Goal: Task Accomplishment & Management: Manage account settings

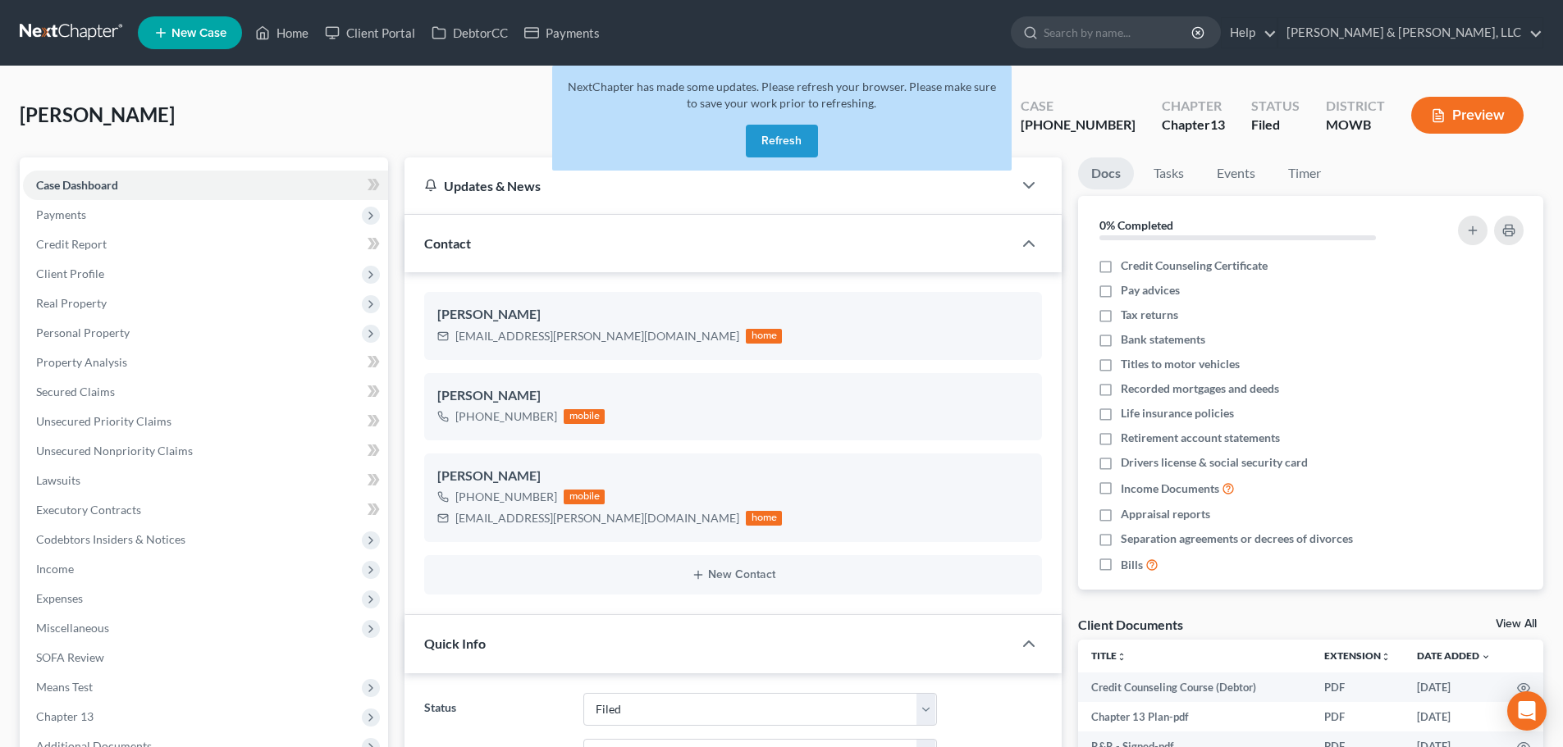
select select "6"
select select "0"
click at [792, 146] on button "Refresh" at bounding box center [782, 141] width 72 height 33
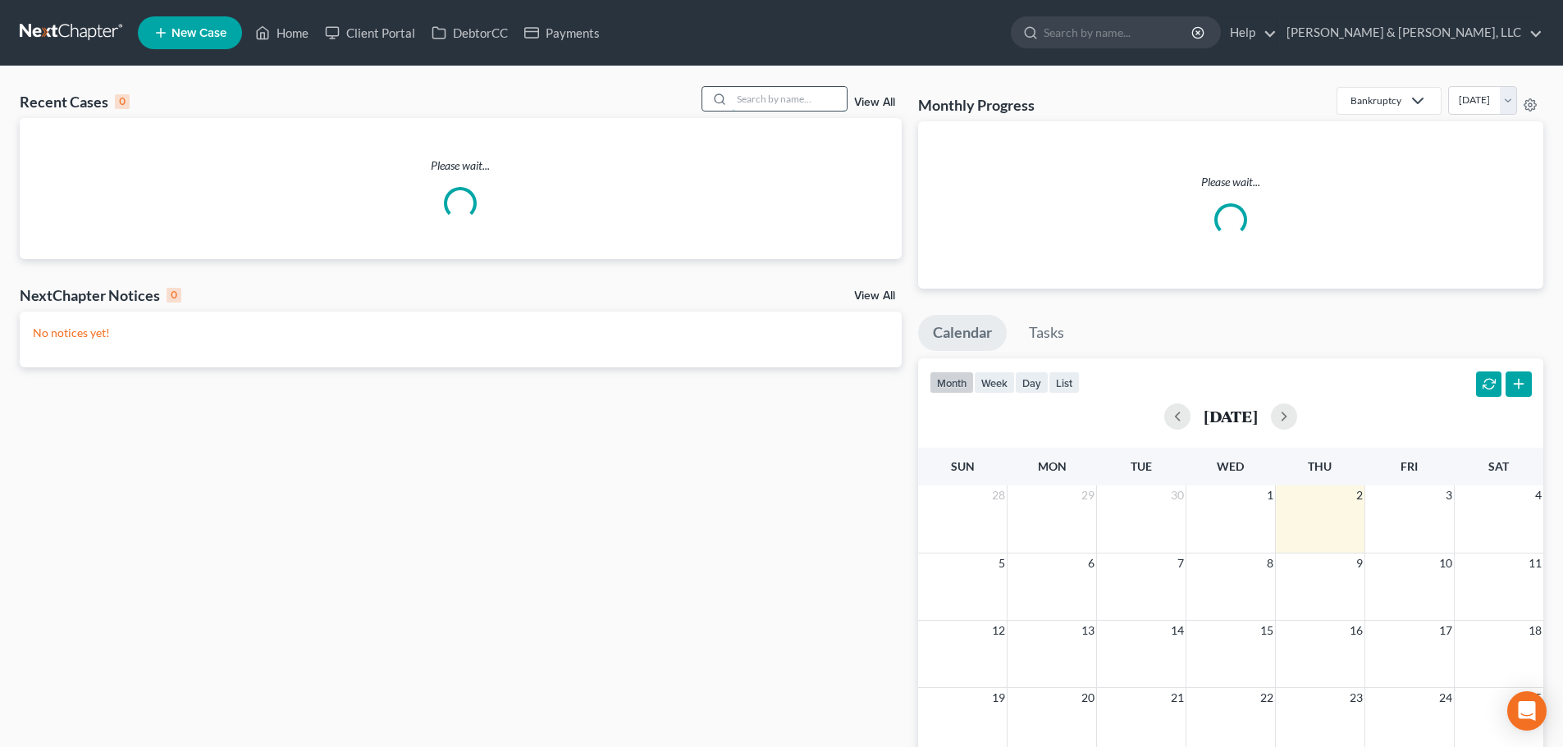
click at [836, 98] on input "search" at bounding box center [789, 99] width 115 height 24
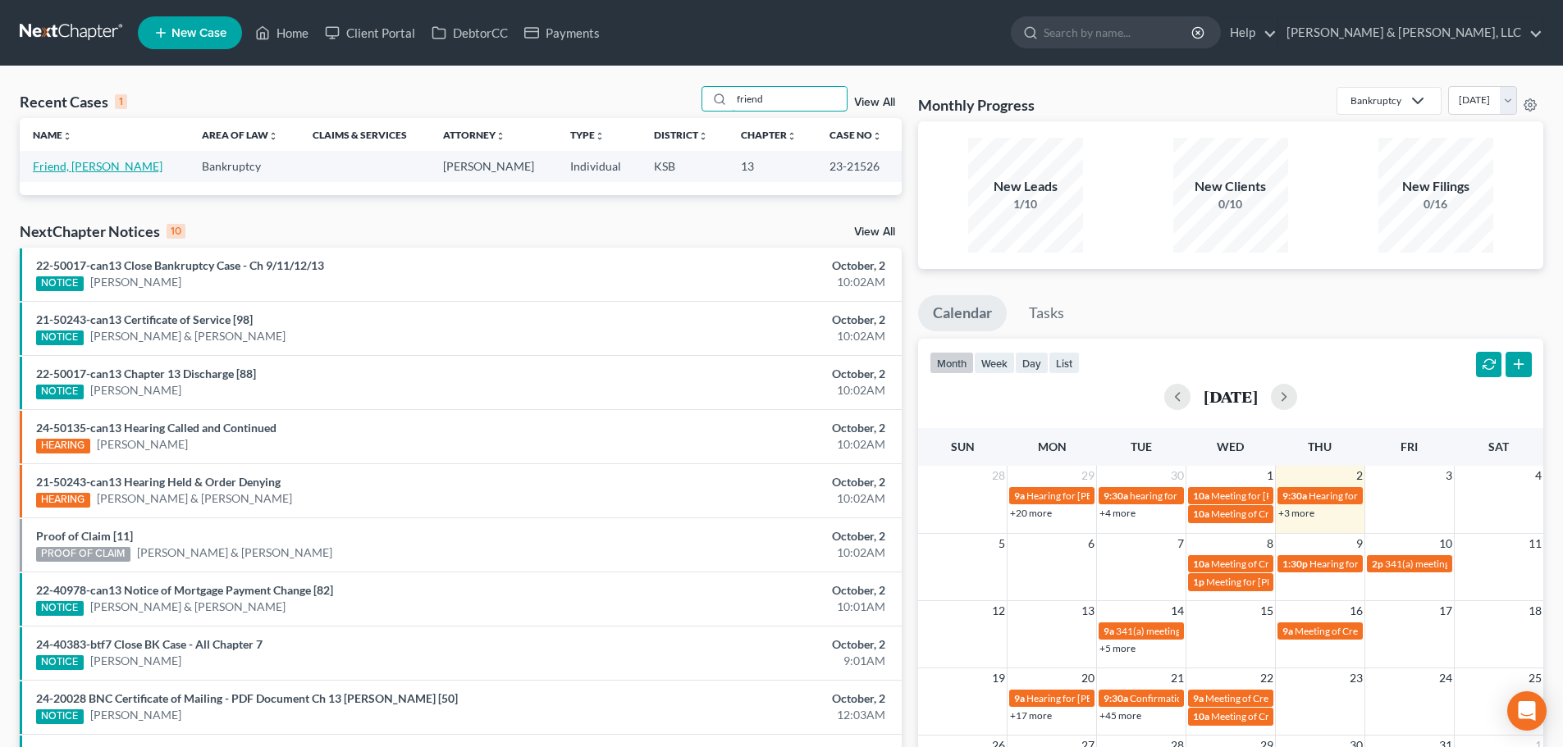
type input "friend"
click at [49, 167] on link "Friend, Scott" at bounding box center [98, 166] width 130 height 14
select select "2"
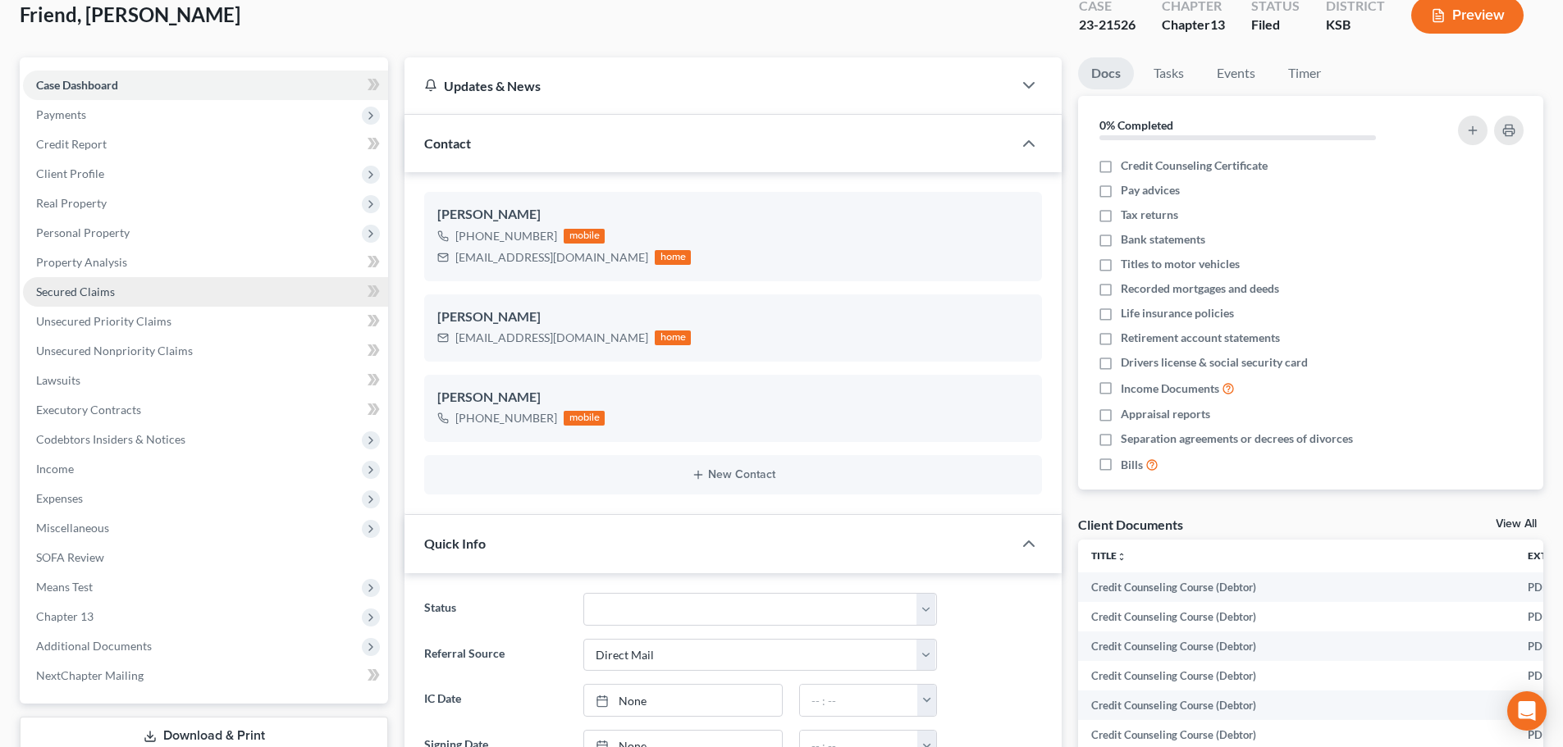
scroll to position [82, 0]
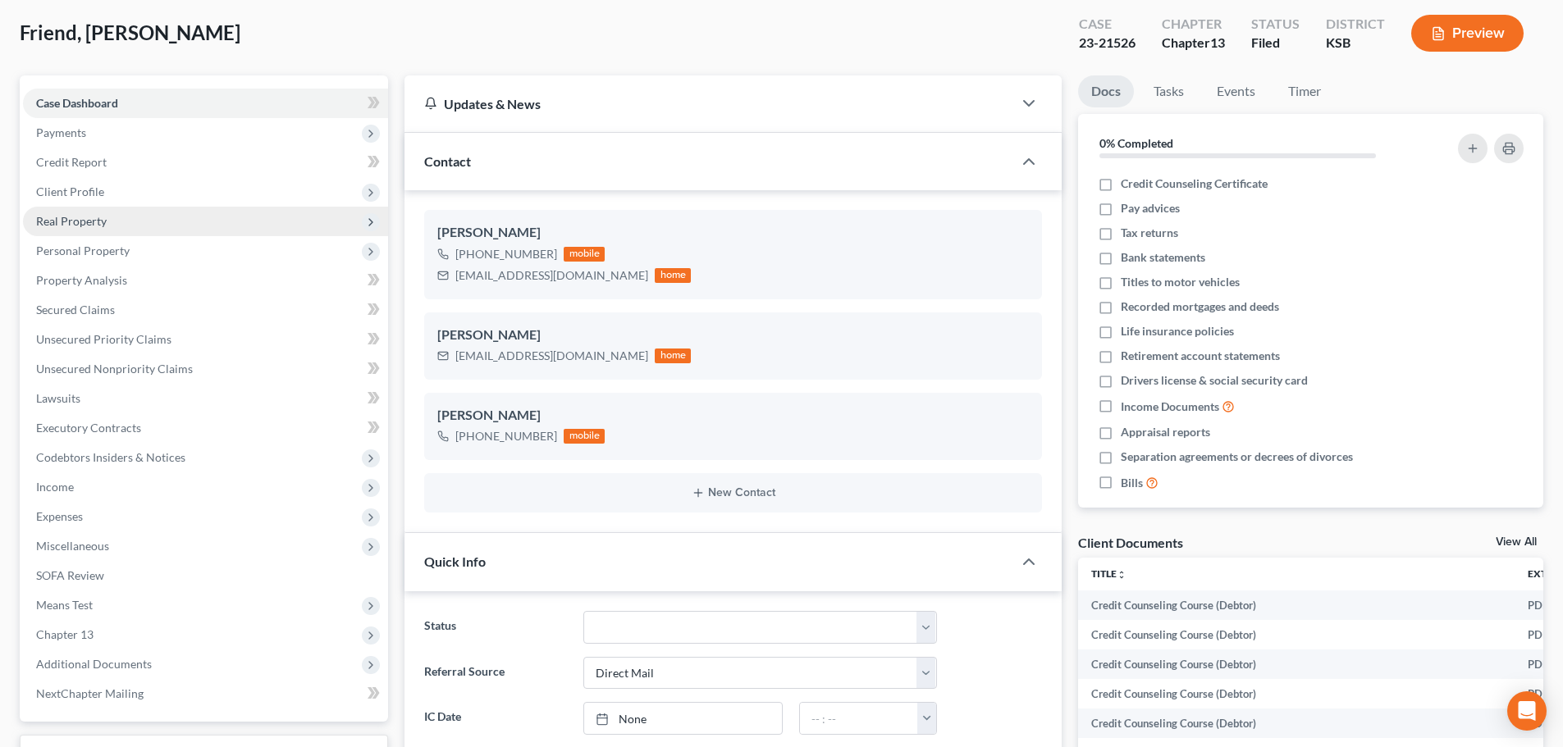
click at [87, 226] on span "Real Property" at bounding box center [71, 221] width 71 height 14
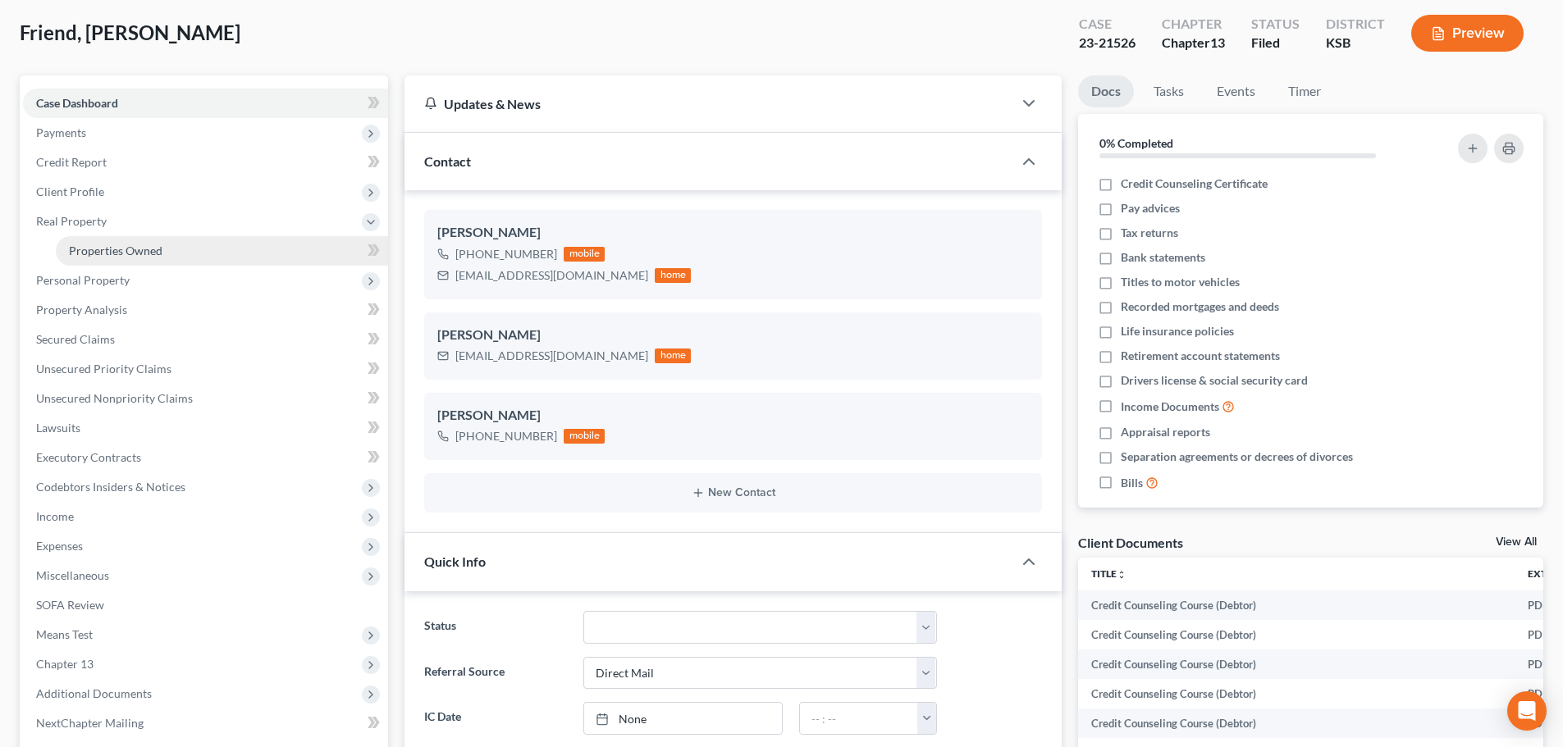
click at [100, 247] on span "Properties Owned" at bounding box center [116, 251] width 94 height 14
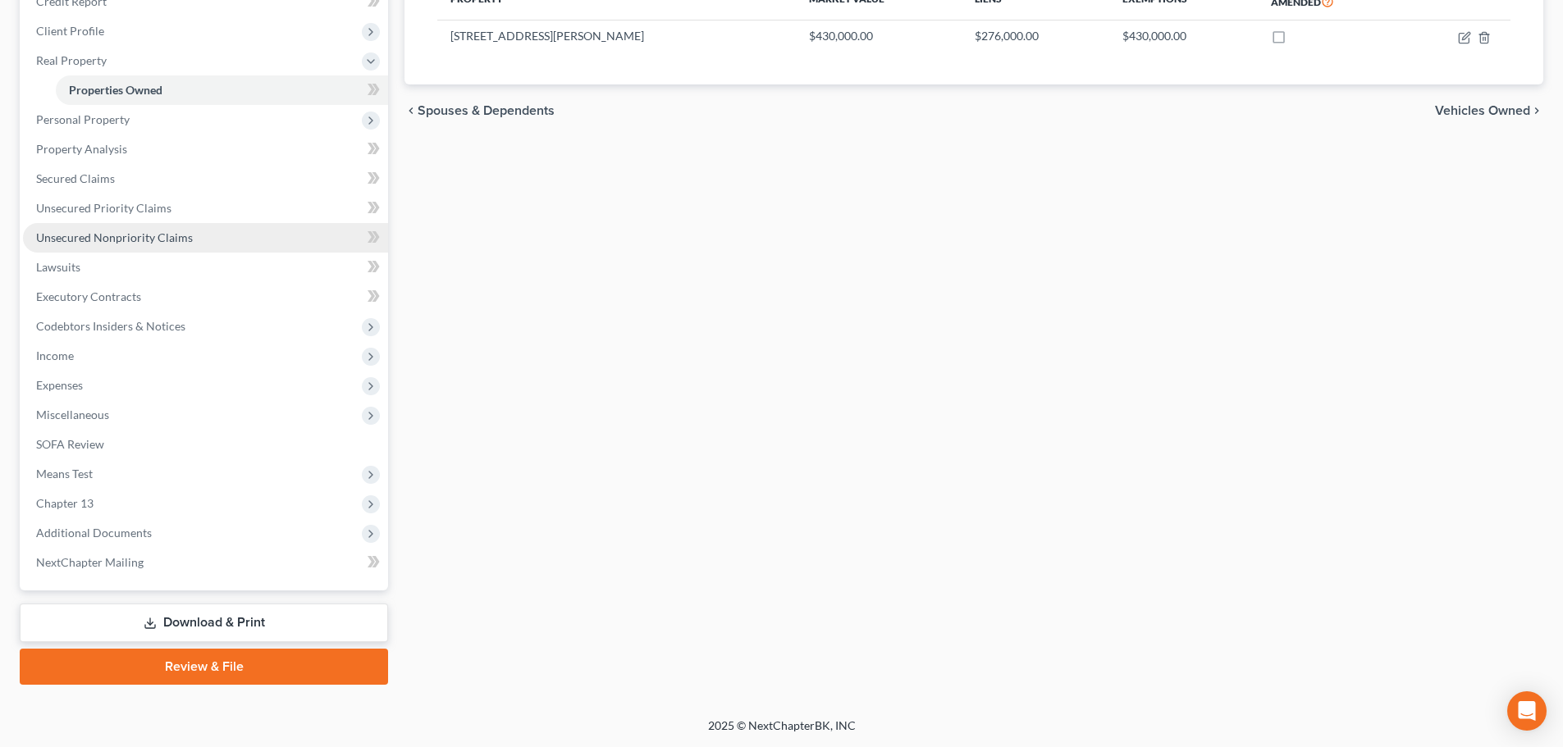
click at [190, 234] on link "Unsecured Nonpriority Claims" at bounding box center [205, 238] width 365 height 30
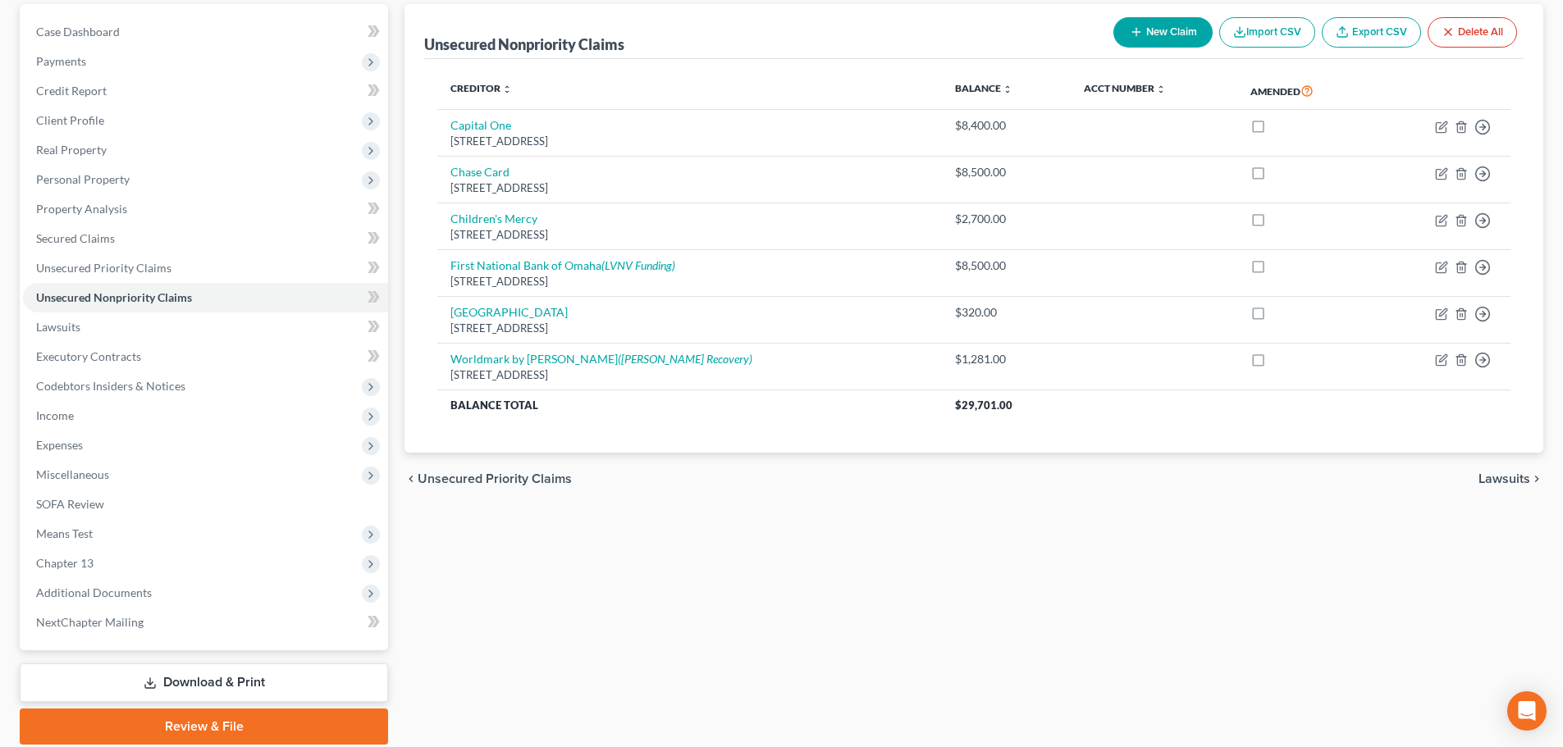
scroll to position [213, 0]
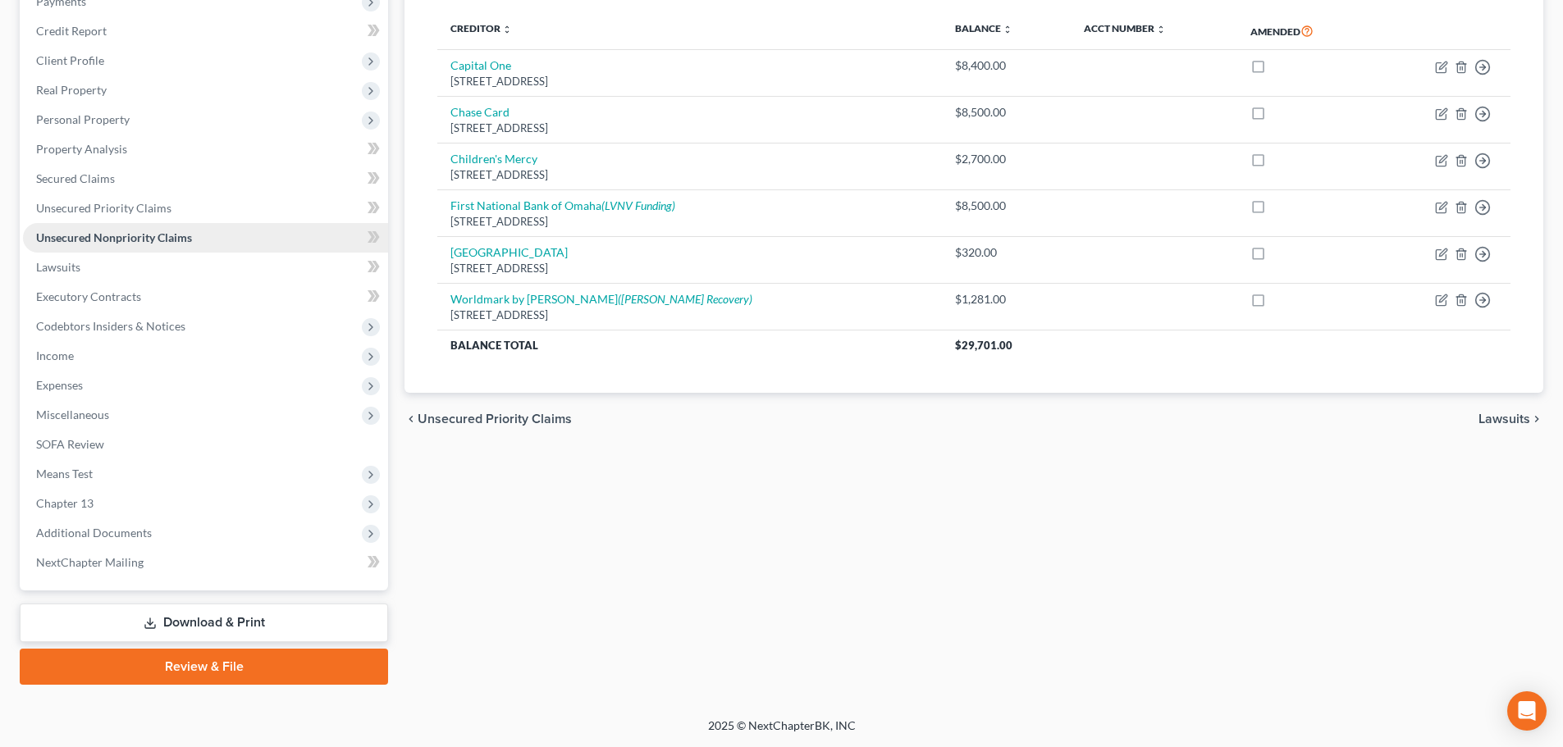
click at [82, 223] on link "Unsecured Nonpriority Claims" at bounding box center [205, 238] width 365 height 30
click at [91, 214] on link "Unsecured Priority Claims" at bounding box center [205, 209] width 365 height 30
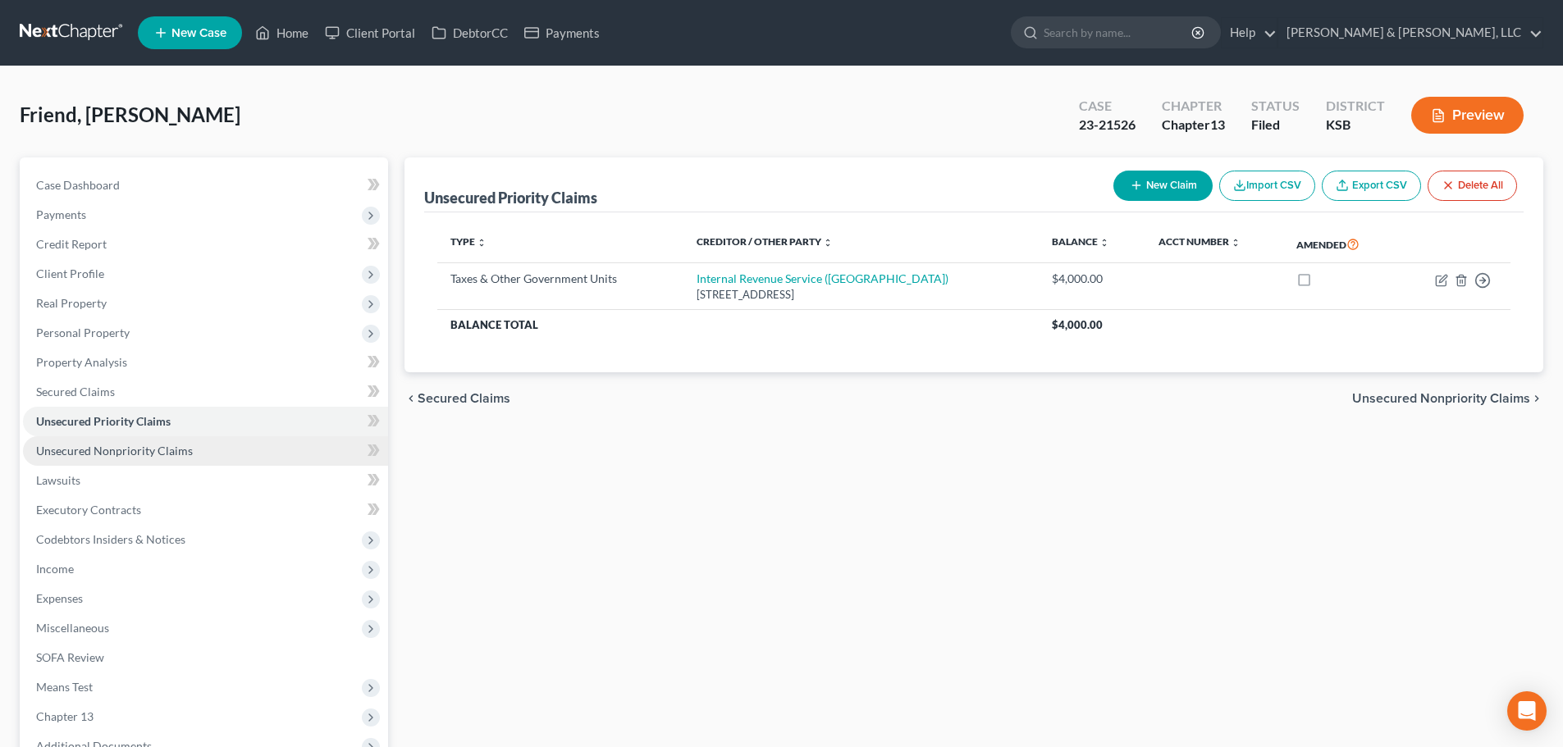
click at [162, 448] on span "Unsecured Nonpriority Claims" at bounding box center [114, 451] width 157 height 14
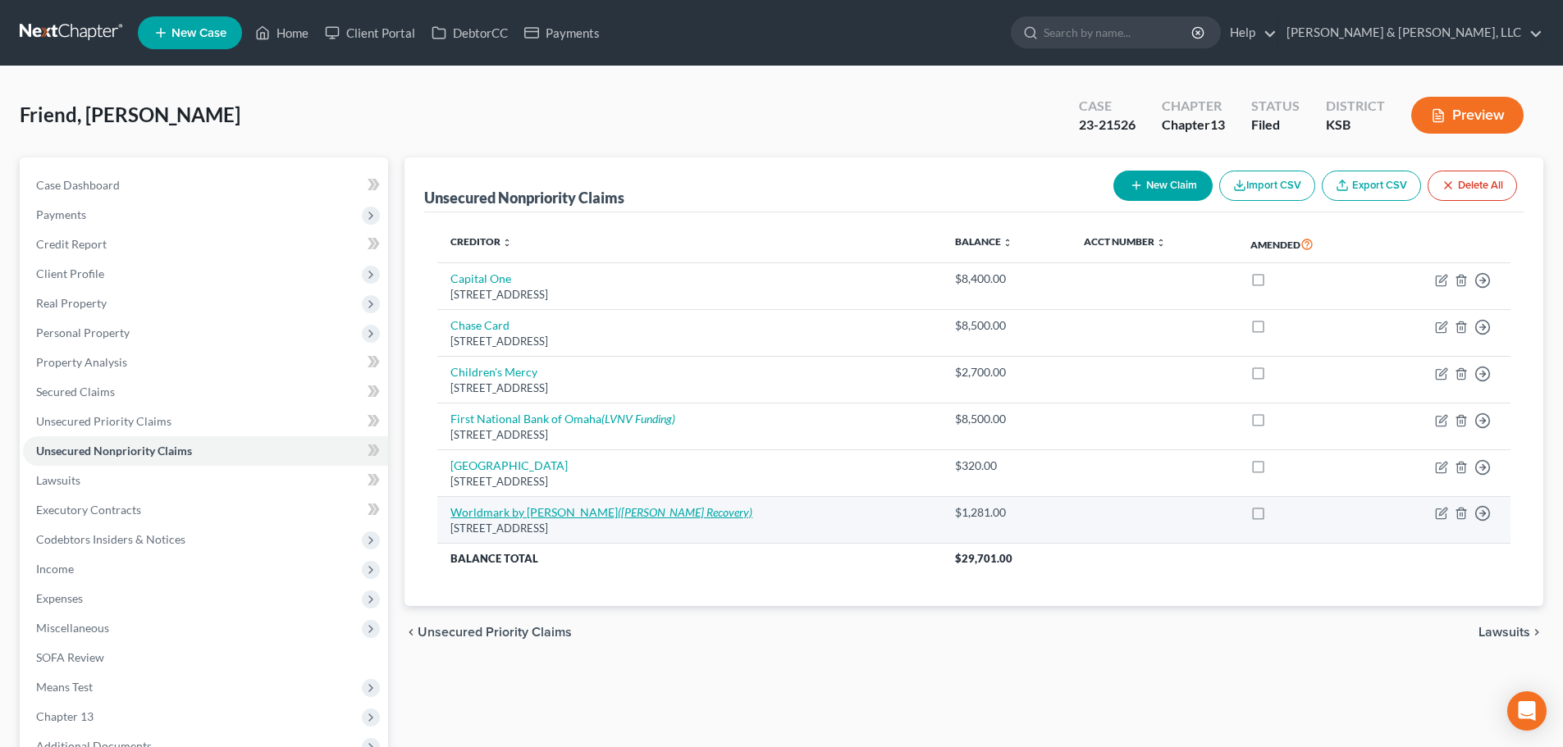
click at [528, 509] on link "Worldmark by Wyndham (Blackwell Recovery)" at bounding box center [601, 512] width 302 height 14
select select "4"
select select "14"
select select "0"
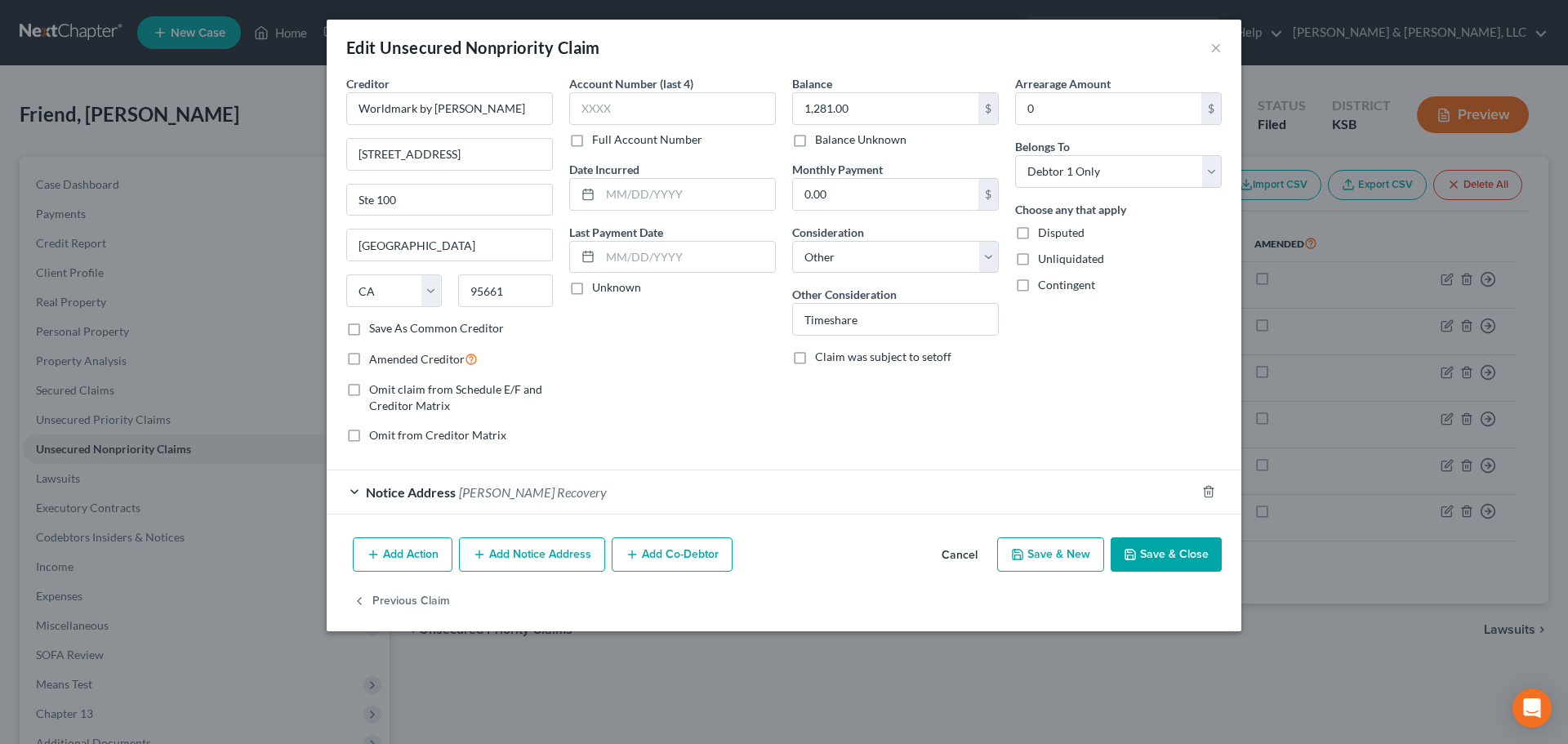
click at [494, 487] on span "Blackwell Recovery" at bounding box center [533, 493] width 147 height 16
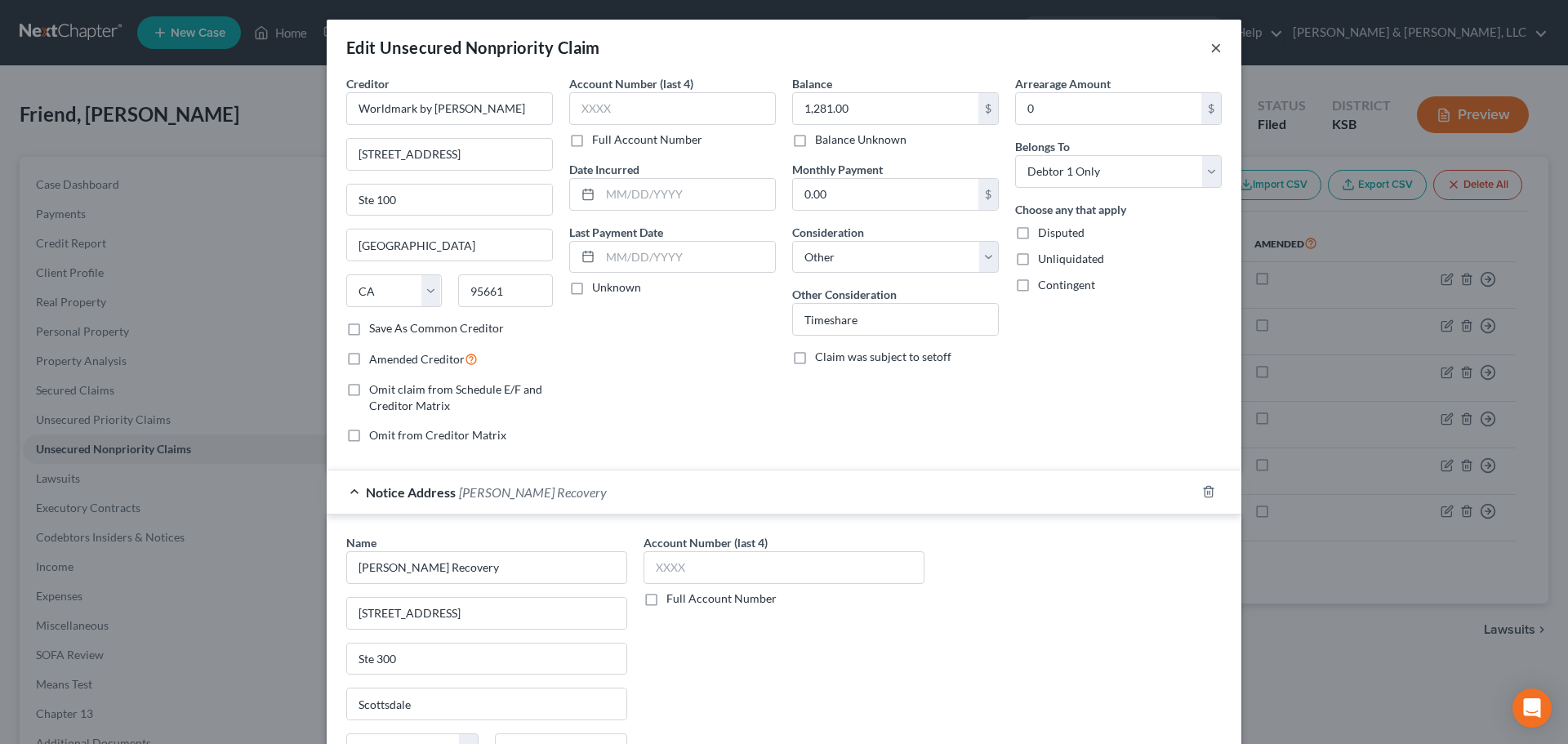
click at [1211, 41] on button "×" at bounding box center [1216, 48] width 11 height 20
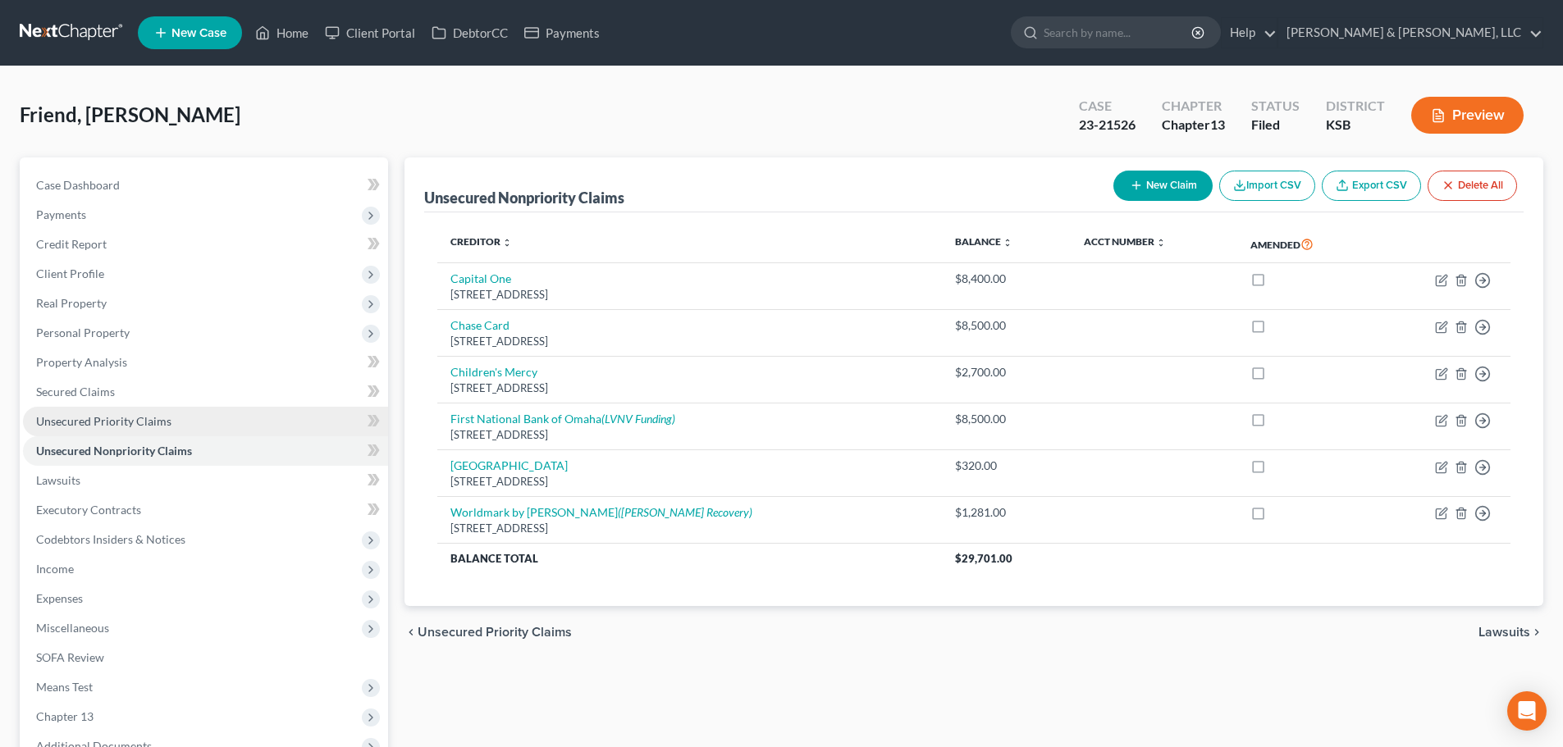
click at [94, 414] on span "Unsecured Priority Claims" at bounding box center [103, 421] width 135 height 14
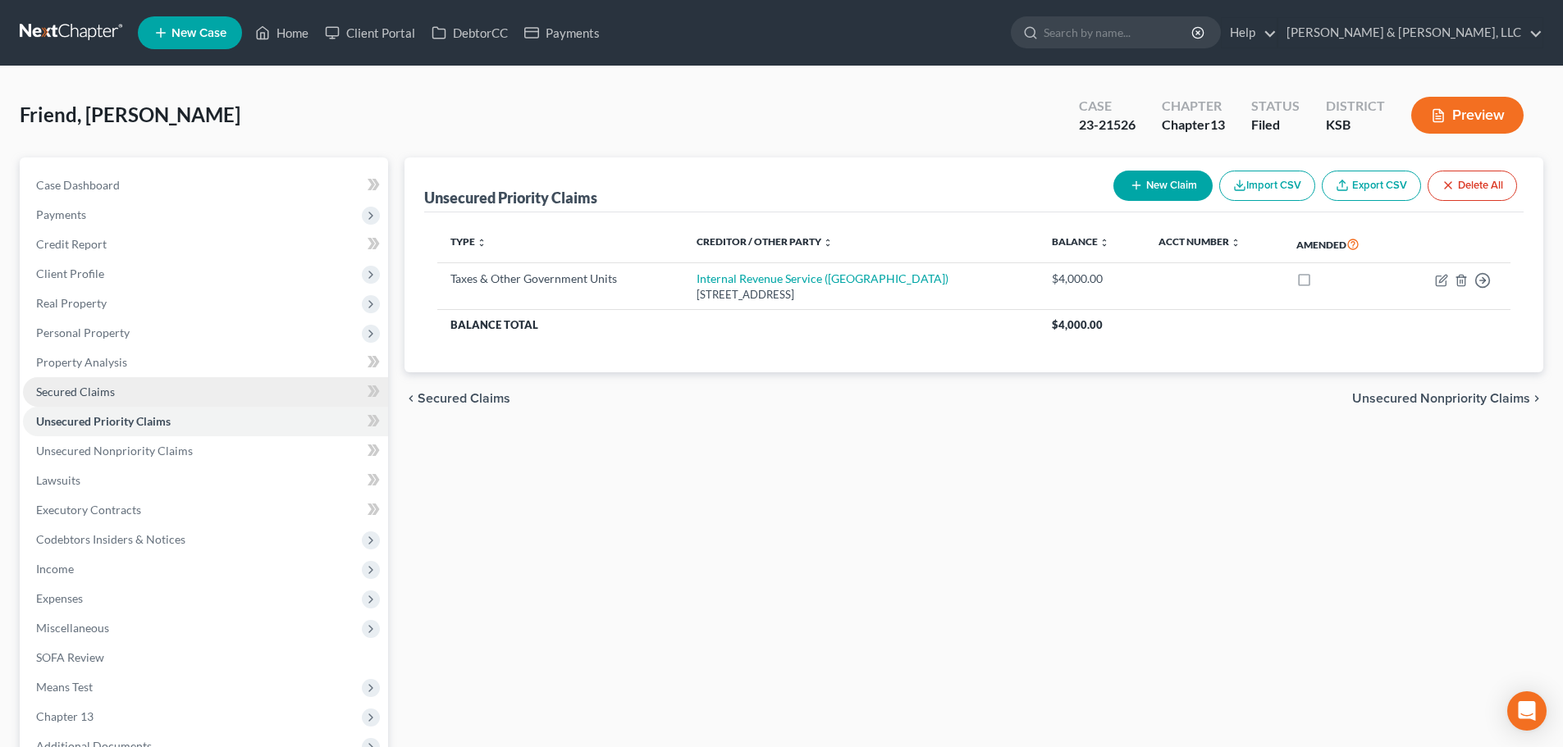
click at [75, 394] on span "Secured Claims" at bounding box center [75, 392] width 79 height 14
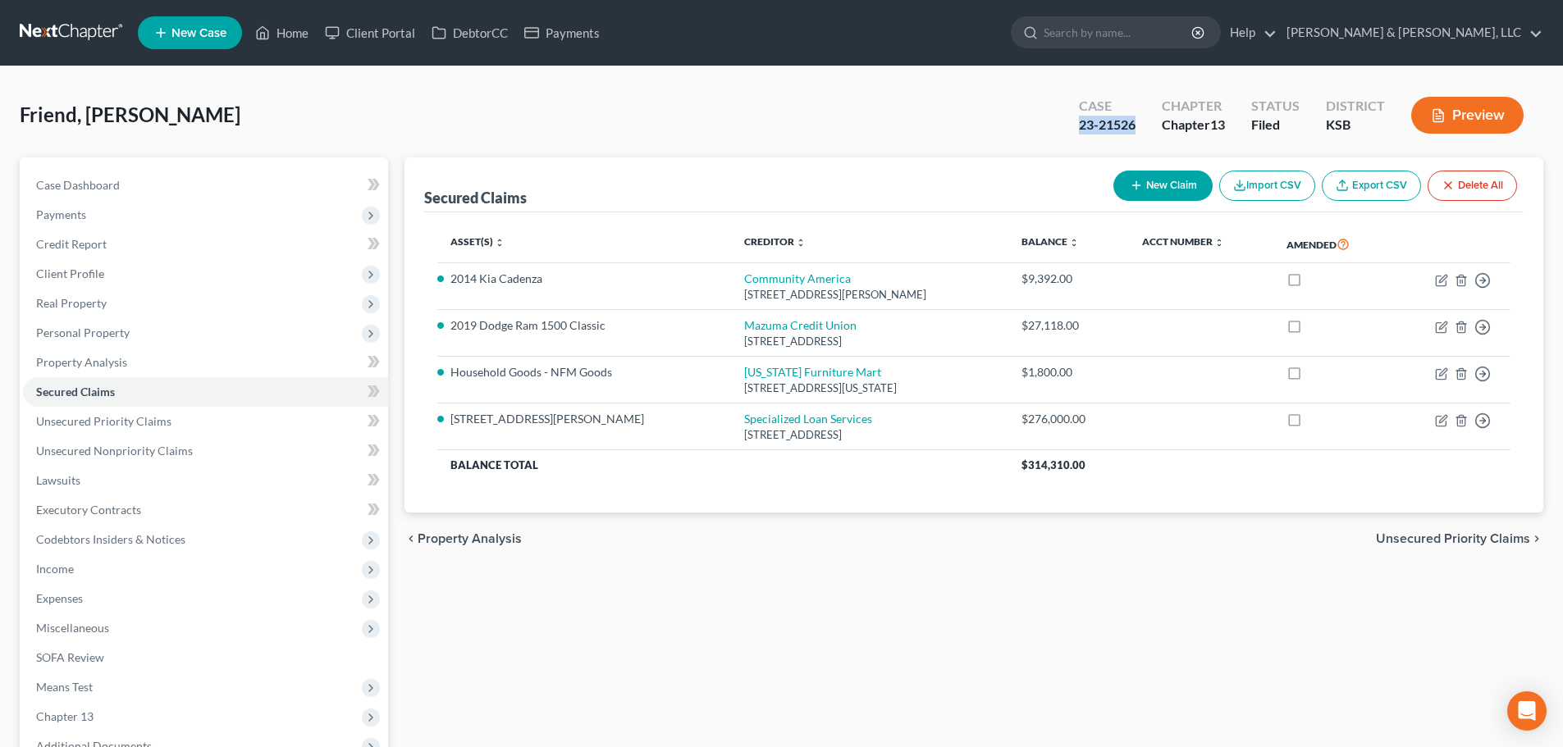
drag, startPoint x: 1139, startPoint y: 121, endPoint x: 1083, endPoint y: 135, distance: 57.5
click at [1072, 133] on div "Case 23-21526" at bounding box center [1107, 117] width 83 height 48
copy div "23-21526"
click at [85, 182] on span "Case Dashboard" at bounding box center [78, 185] width 84 height 14
select select "2"
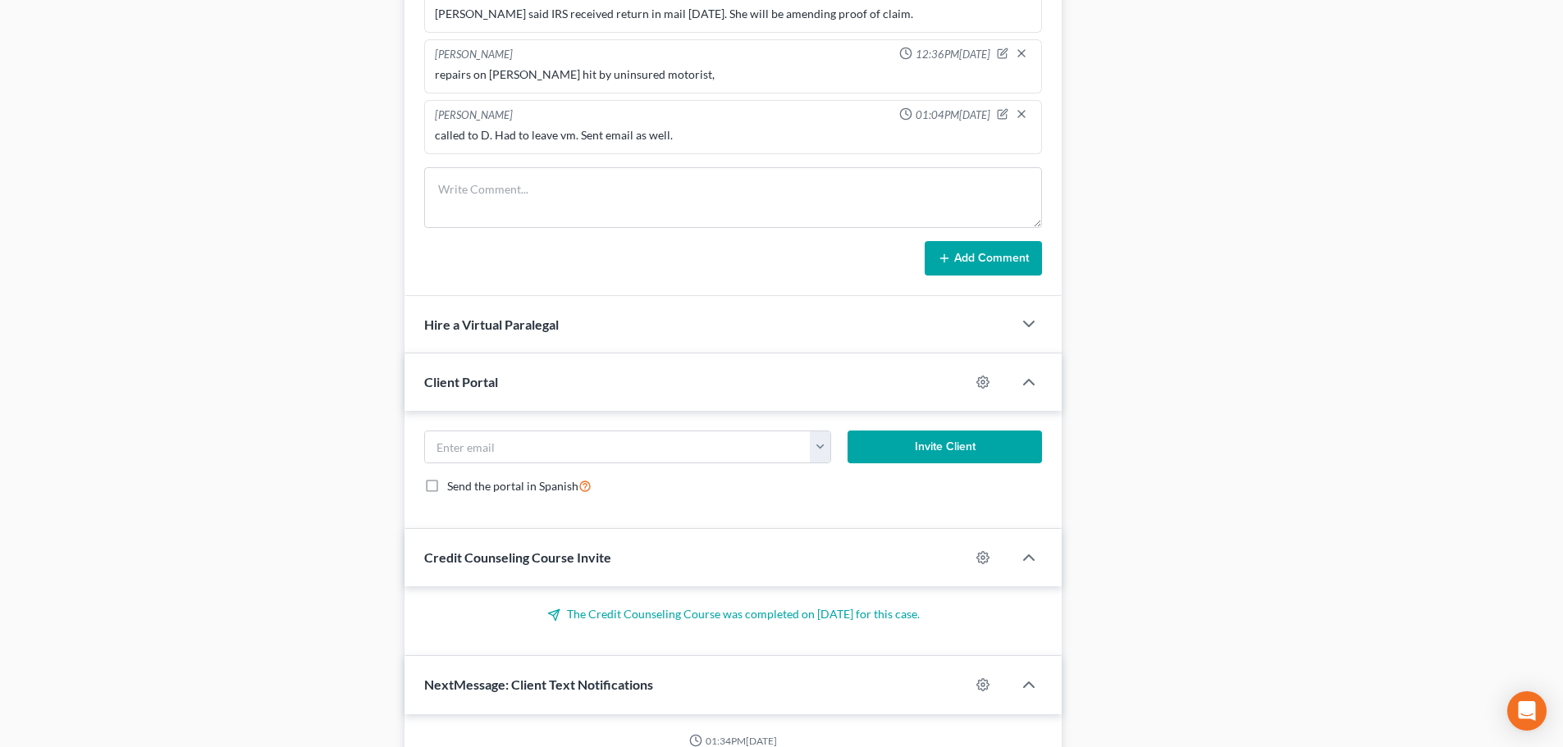
scroll to position [659, 0]
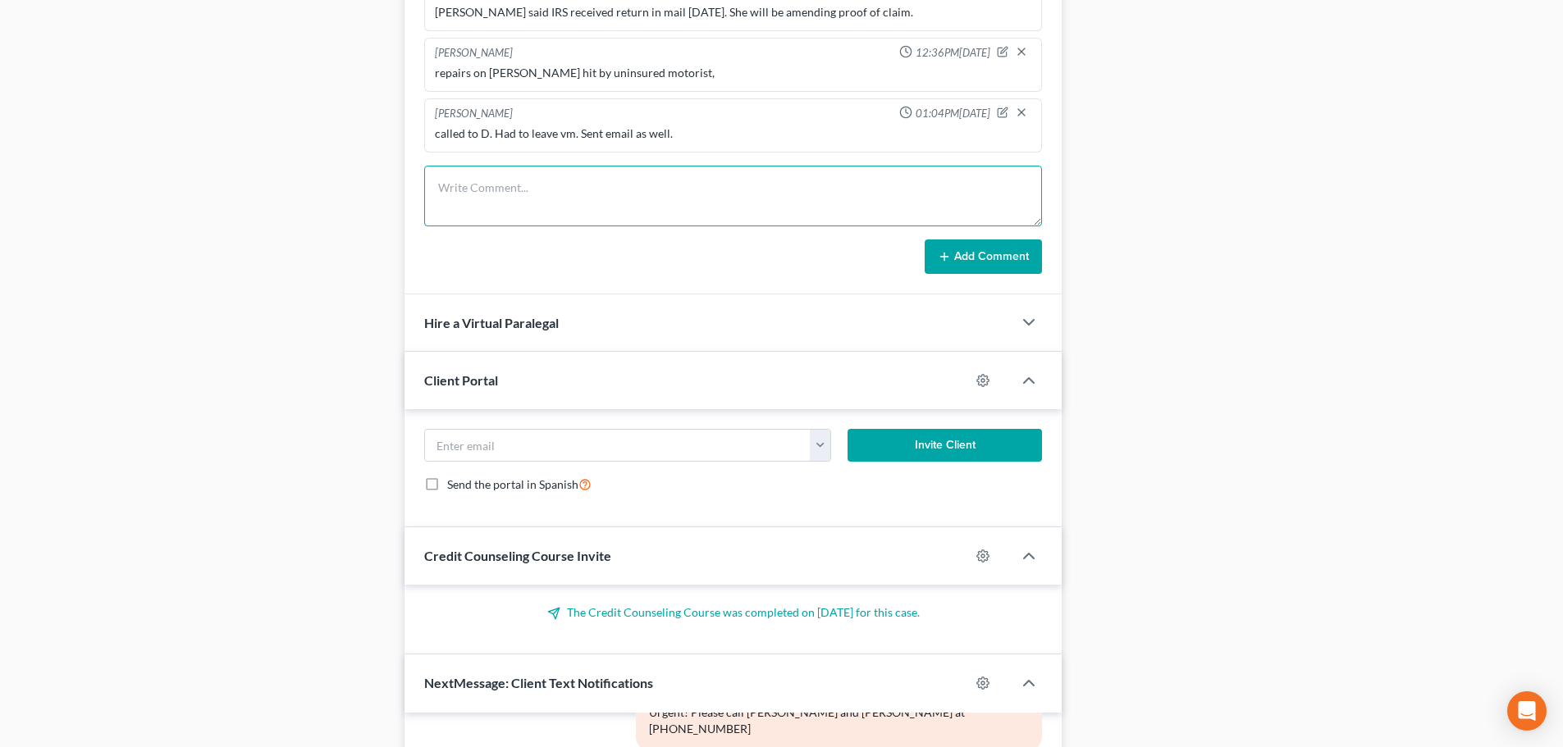
click at [632, 225] on textarea at bounding box center [733, 196] width 618 height 61
type textarea "D called. Looking to sell house. May not want to keep bk going. going to call t…"
drag, startPoint x: 974, startPoint y: 279, endPoint x: 985, endPoint y: 269, distance: 14.5
click at [982, 273] on div "Import from MyChapter 02:07PM, 12/13/2023 MyChapter Response: SOFA Line 9: Clai…" at bounding box center [732, 82] width 657 height 424
click at [984, 267] on button "Add Comment" at bounding box center [983, 257] width 117 height 34
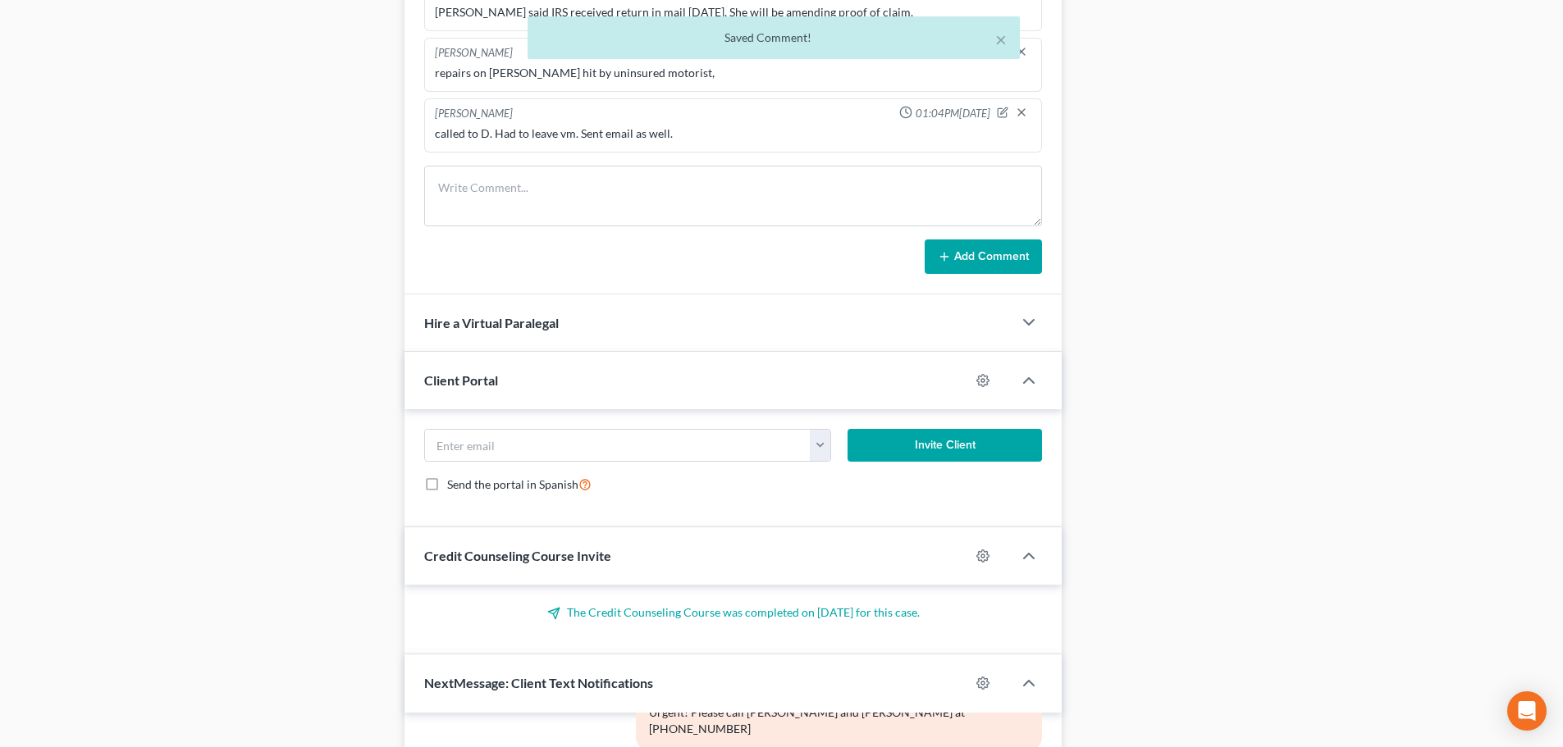
scroll to position [665, 0]
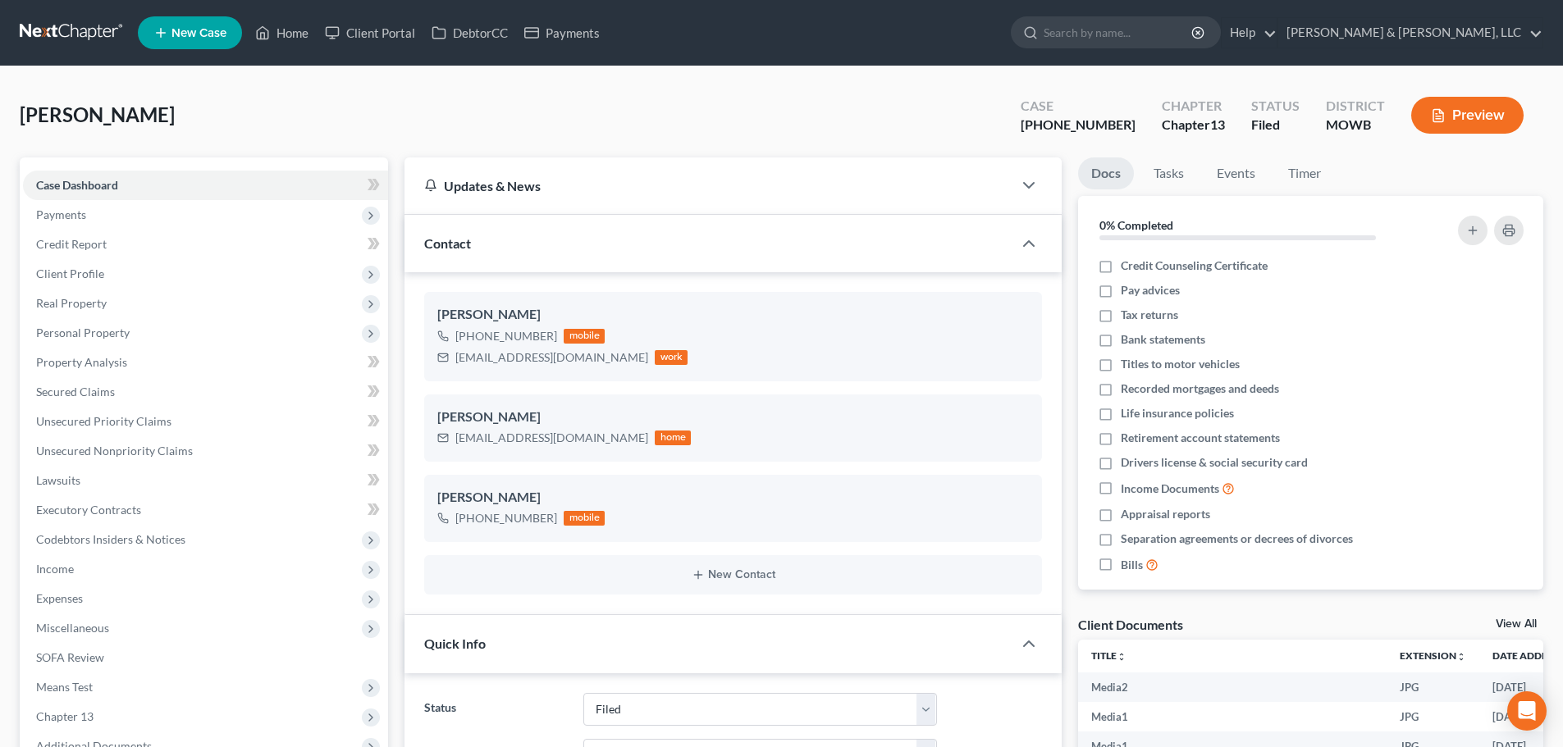
select select "6"
select select "0"
